Goal: Task Accomplishment & Management: Complete application form

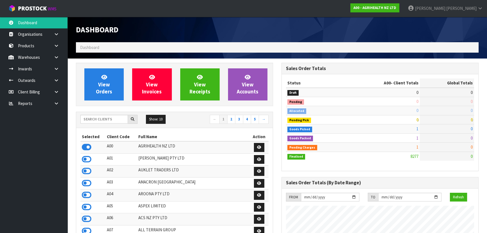
scroll to position [425, 205]
click at [106, 117] on input "text" at bounding box center [104, 119] width 48 height 9
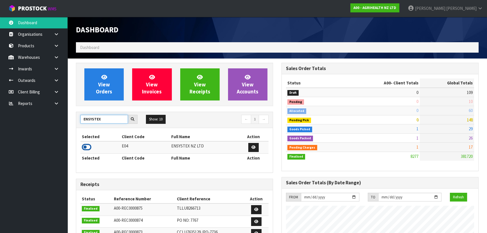
type input "ENSYSTEX"
click at [89, 145] on icon at bounding box center [87, 147] width 10 height 8
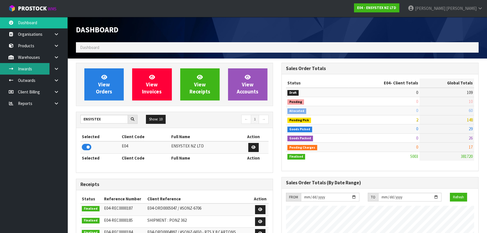
scroll to position [438, 205]
click at [26, 70] on link "Inwards" at bounding box center [34, 69] width 68 height 12
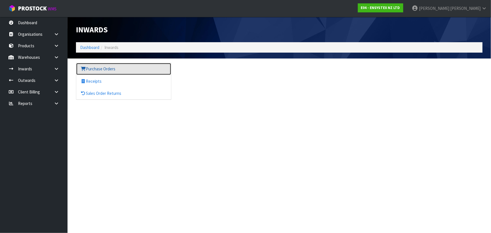
click at [138, 66] on link "Purchase Orders" at bounding box center [123, 69] width 95 height 12
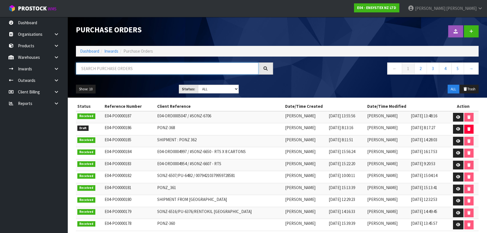
click at [235, 67] on input "text" at bounding box center [167, 68] width 183 height 12
click at [460, 129] on icon at bounding box center [458, 129] width 4 height 4
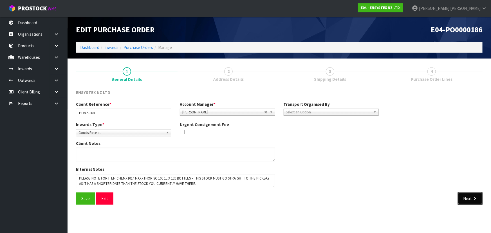
click at [466, 196] on button "Next" at bounding box center [470, 198] width 25 height 12
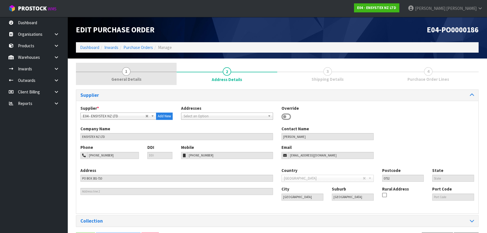
click at [134, 74] on link "1 General Details" at bounding box center [126, 74] width 101 height 22
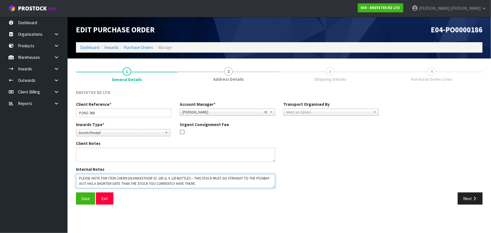
drag, startPoint x: 118, startPoint y: 179, endPoint x: 172, endPoint y: 179, distance: 54.3
click at [162, 178] on textarea at bounding box center [175, 181] width 199 height 14
click at [183, 180] on textarea at bounding box center [175, 181] width 199 height 14
click at [205, 178] on textarea at bounding box center [175, 181] width 199 height 14
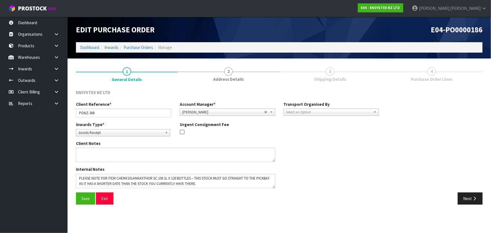
click at [412, 150] on div "Client Reference * PONZ-368 Account Manager * [PERSON_NAME] [PERSON_NAME] [PERS…" at bounding box center [279, 146] width 415 height 91
click at [462, 195] on button "Next" at bounding box center [470, 198] width 25 height 12
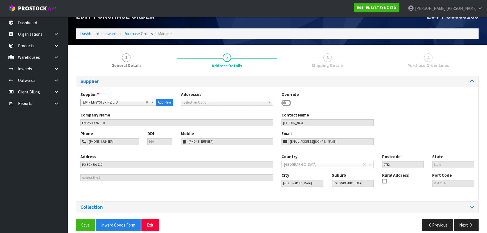
scroll to position [20, 0]
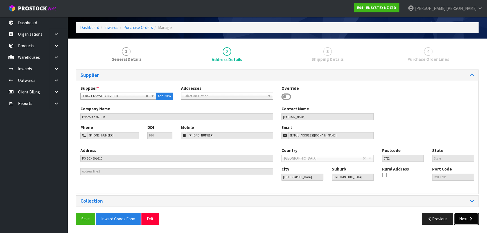
click at [464, 217] on button "Next" at bounding box center [466, 219] width 25 height 12
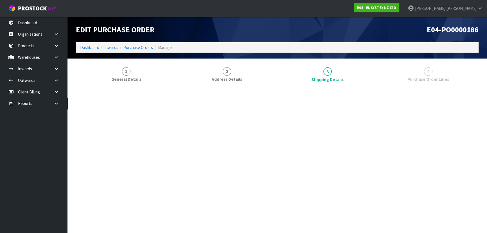
scroll to position [0, 0]
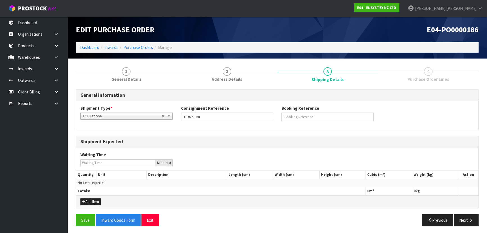
click at [400, 125] on div "Shipment Type * LCL National LCL International FCL-20ft FCL-40ft LCL National C…" at bounding box center [277, 115] width 402 height 20
click at [400, 124] on div "Shipment Type * LCL National LCL International FCL-20ft FCL-40ft LCL National C…" at bounding box center [277, 115] width 402 height 20
click at [393, 151] on div "Waiting Time Minute(s)" at bounding box center [277, 158] width 402 height 23
click at [396, 96] on h3 "General Information" at bounding box center [277, 95] width 394 height 5
click at [98, 200] on button "Add Item" at bounding box center [90, 201] width 20 height 7
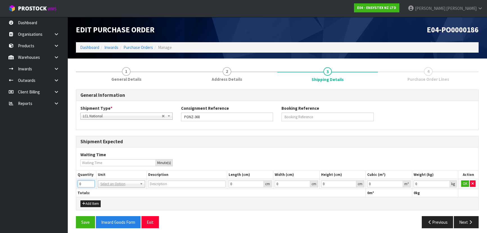
drag, startPoint x: 82, startPoint y: 183, endPoint x: 74, endPoint y: 183, distance: 8.4
click at [74, 183] on div "1 General Details 2 Address Details 3 Shipping Details 4 Purchase Order Lines G…" at bounding box center [277, 147] width 411 height 169
type input "3"
drag, startPoint x: 113, startPoint y: 197, endPoint x: 116, endPoint y: 193, distance: 4.6
click at [115, 196] on div "Shipment Expected Waiting Time Minute(s) Quantity Unit Description Length (cm) …" at bounding box center [277, 173] width 403 height 74
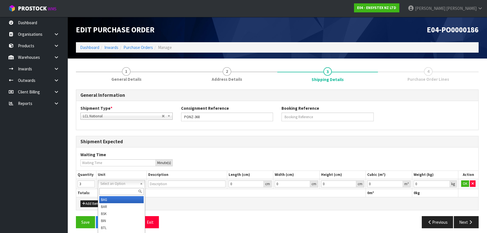
click at [122, 188] on input "text" at bounding box center [121, 191] width 44 height 7
type input "plt"
drag, startPoint x: 121, startPoint y: 198, endPoint x: 129, endPoint y: 199, distance: 8.5
type input "PALLET"
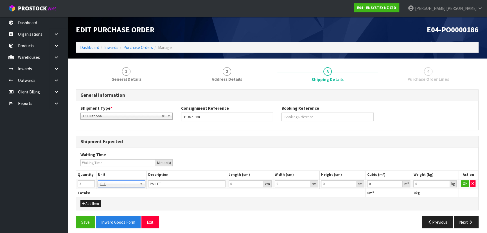
click at [322, 167] on div "Waiting Time Minute(s)" at bounding box center [277, 158] width 402 height 23
click at [463, 184] on button "OK" at bounding box center [465, 183] width 8 height 7
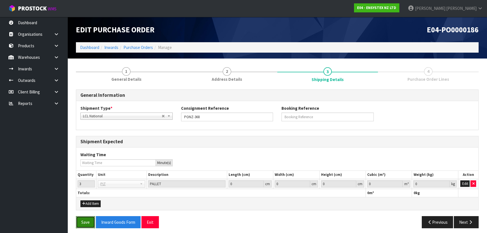
click at [80, 219] on button "Save" at bounding box center [85, 222] width 19 height 12
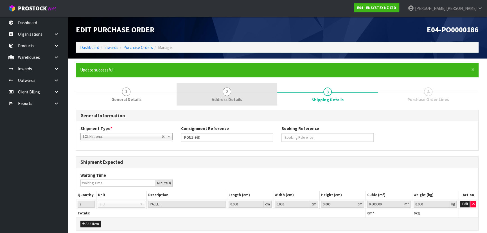
click at [233, 87] on link "2 Address Details" at bounding box center [227, 94] width 101 height 22
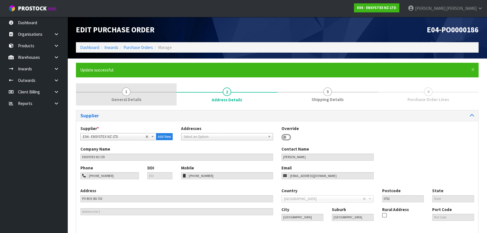
click at [143, 96] on link "1 General Details" at bounding box center [126, 94] width 101 height 22
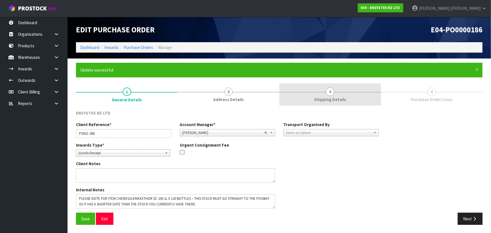
click at [327, 95] on span "3" at bounding box center [330, 92] width 8 height 8
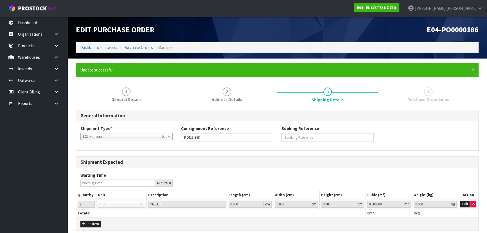
click at [415, 93] on link "4 Purchase Order Lines" at bounding box center [428, 94] width 101 height 22
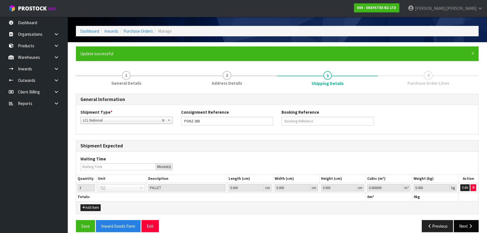
scroll to position [23, 0]
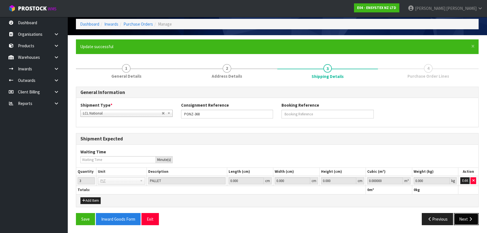
click at [468, 219] on icon "button" at bounding box center [470, 219] width 5 height 4
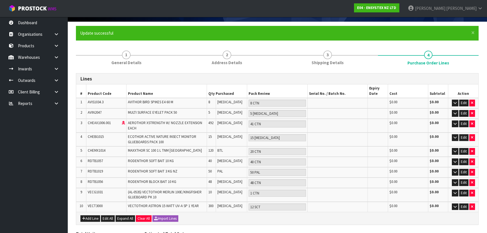
scroll to position [75, 0]
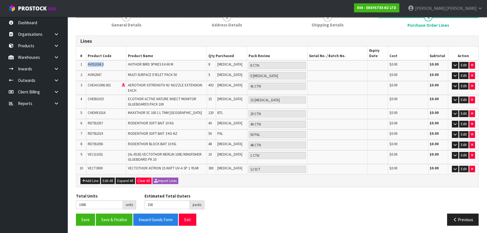
drag, startPoint x: 87, startPoint y: 64, endPoint x: 157, endPoint y: 66, distance: 70.1
click at [125, 61] on td "AVIS1034.3" at bounding box center [106, 65] width 40 height 10
click at [189, 68] on td "AVITHOR BIRD SPIKES E4 60 M" at bounding box center [167, 65] width 80 height 10
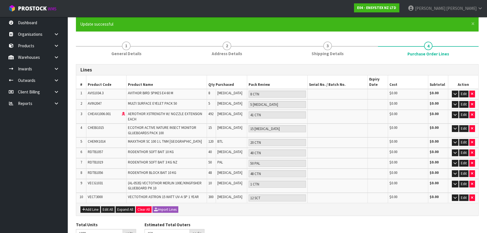
scroll to position [0, 0]
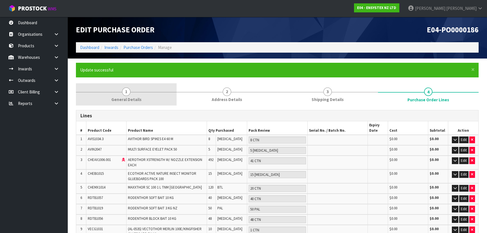
click at [134, 105] on link "1 General Details" at bounding box center [126, 94] width 101 height 22
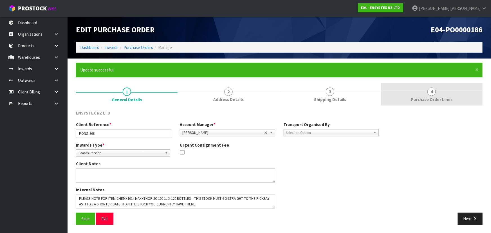
click at [392, 96] on link "4 Purchase Order Lines" at bounding box center [432, 94] width 102 height 22
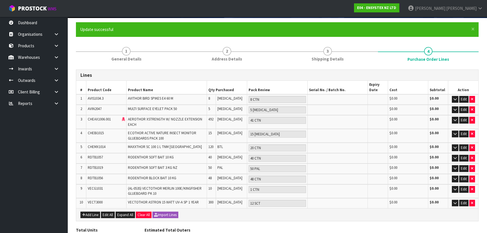
scroll to position [75, 0]
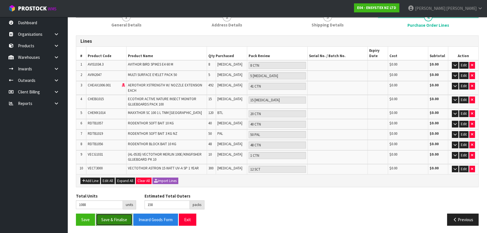
click at [112, 216] on button "Save & Finalise" at bounding box center [114, 220] width 37 height 12
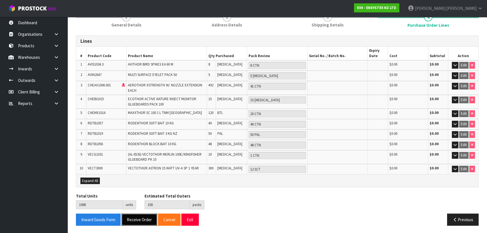
click at [132, 217] on button "Receive Order" at bounding box center [140, 220] width 36 height 12
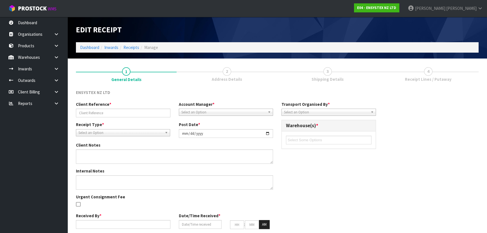
type input "PONZ-368"
type input "[DATE]"
type textarea "PLEASE NOTE FOR ITEM CHEMX1014 MAXXTHOR SC 100 1L X 120 BOTTLES – THIS STOCK MU…"
type input "[PERSON_NAME]"
type input "[DATE]"
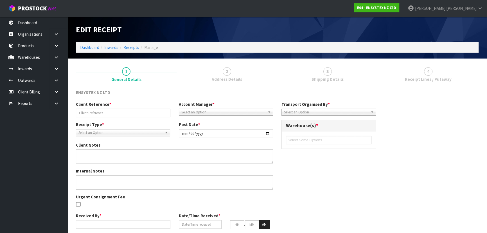
type input "08"
type input "42"
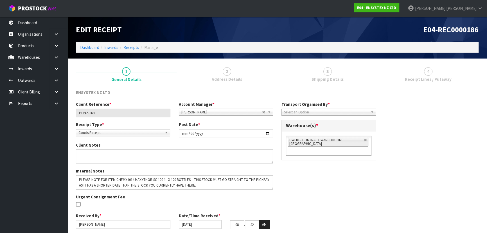
click at [263, 91] on div "ENSYSTEX NZ LTD" at bounding box center [277, 95] width 411 height 12
click at [366, 139] on link at bounding box center [365, 139] width 3 height 3
type input "Select Some Options"
click at [346, 140] on ul at bounding box center [329, 140] width 86 height 9
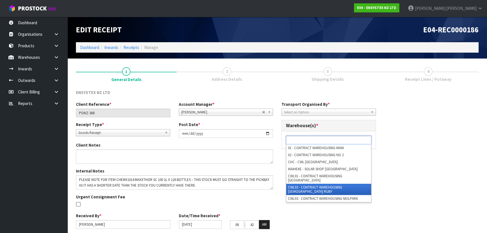
click at [322, 184] on li "CWL02 - CONTRACT WAREHOUSING [DEMOGRAPHIC_DATA] RUBY" at bounding box center [328, 189] width 85 height 11
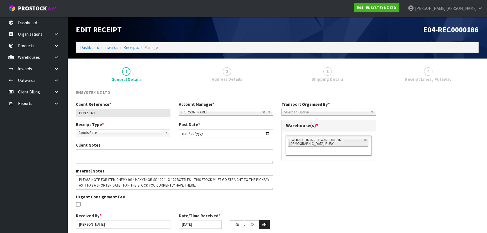
click at [309, 197] on div "Client Reference * PONZ-368 Account Manager * [PERSON_NAME] [PERSON_NAME] [PERS…" at bounding box center [277, 167] width 411 height 132
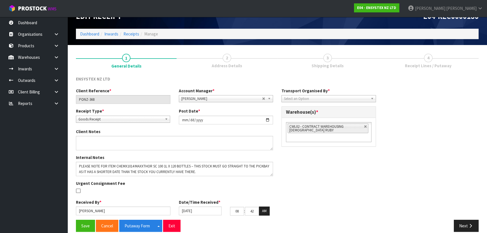
scroll to position [20, 0]
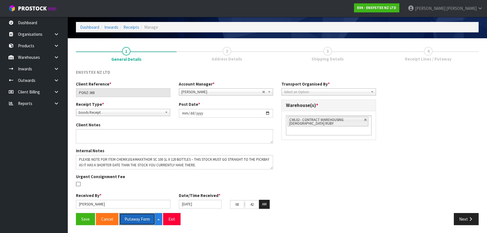
click at [133, 218] on button "Putaway Form" at bounding box center [137, 219] width 36 height 12
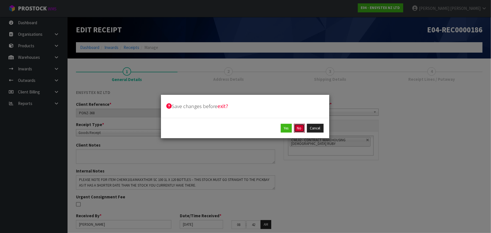
drag, startPoint x: 303, startPoint y: 129, endPoint x: 319, endPoint y: 95, distance: 38.0
click at [319, 95] on div "Save changes before exit? Yes No Cancel" at bounding box center [245, 117] width 169 height 44
click at [319, 128] on button "Cancel" at bounding box center [315, 128] width 17 height 9
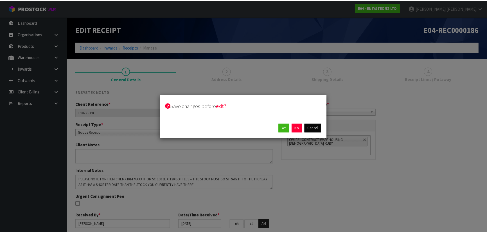
scroll to position [12, 0]
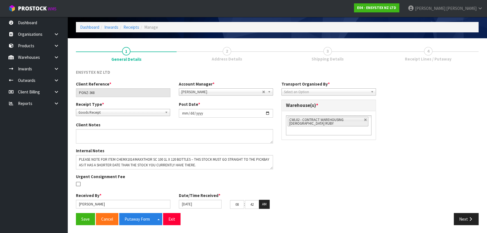
click at [306, 160] on div "Client Reference * PONZ-368 Account Manager * [PERSON_NAME] [PERSON_NAME] [PERS…" at bounding box center [277, 147] width 411 height 132
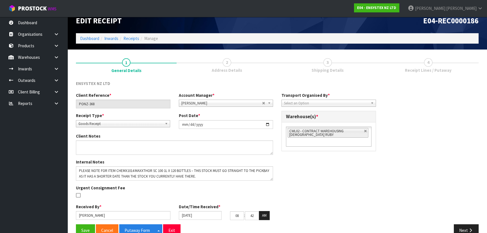
scroll to position [0, 0]
